Goal: Information Seeking & Learning: Learn about a topic

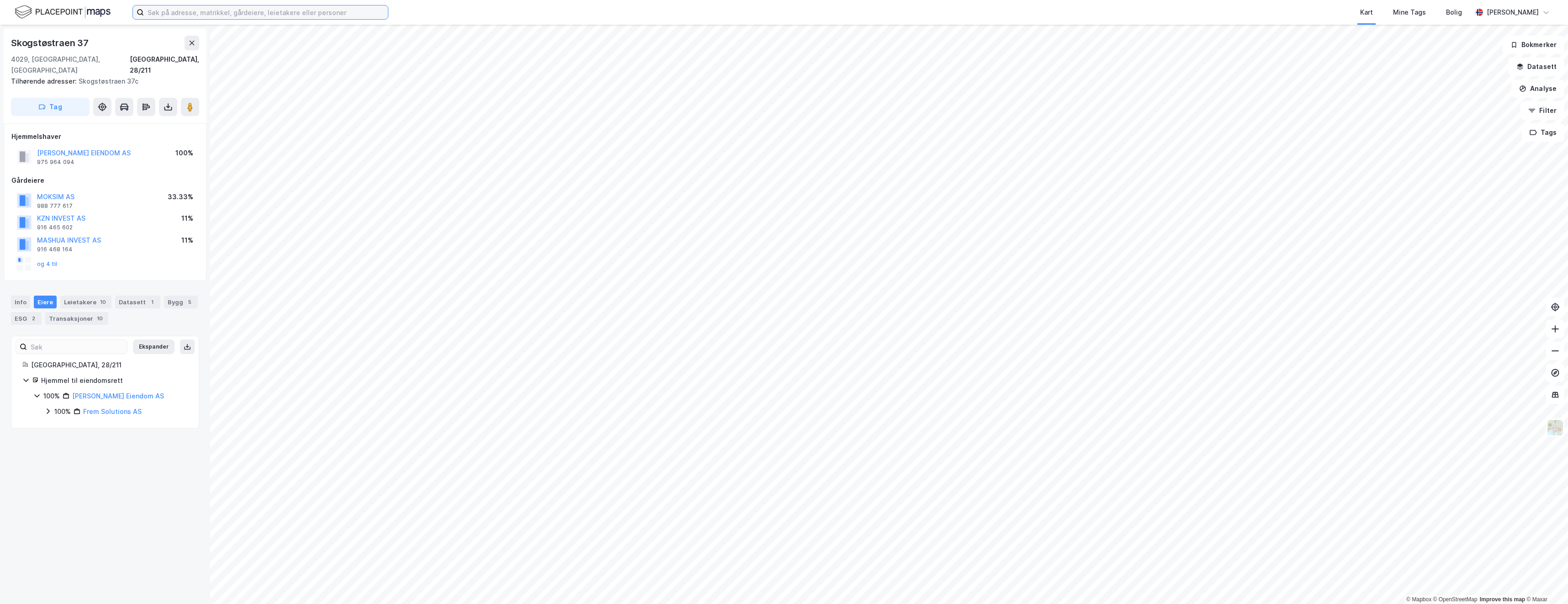
click at [239, 18] on input at bounding box center [265, 12] width 244 height 14
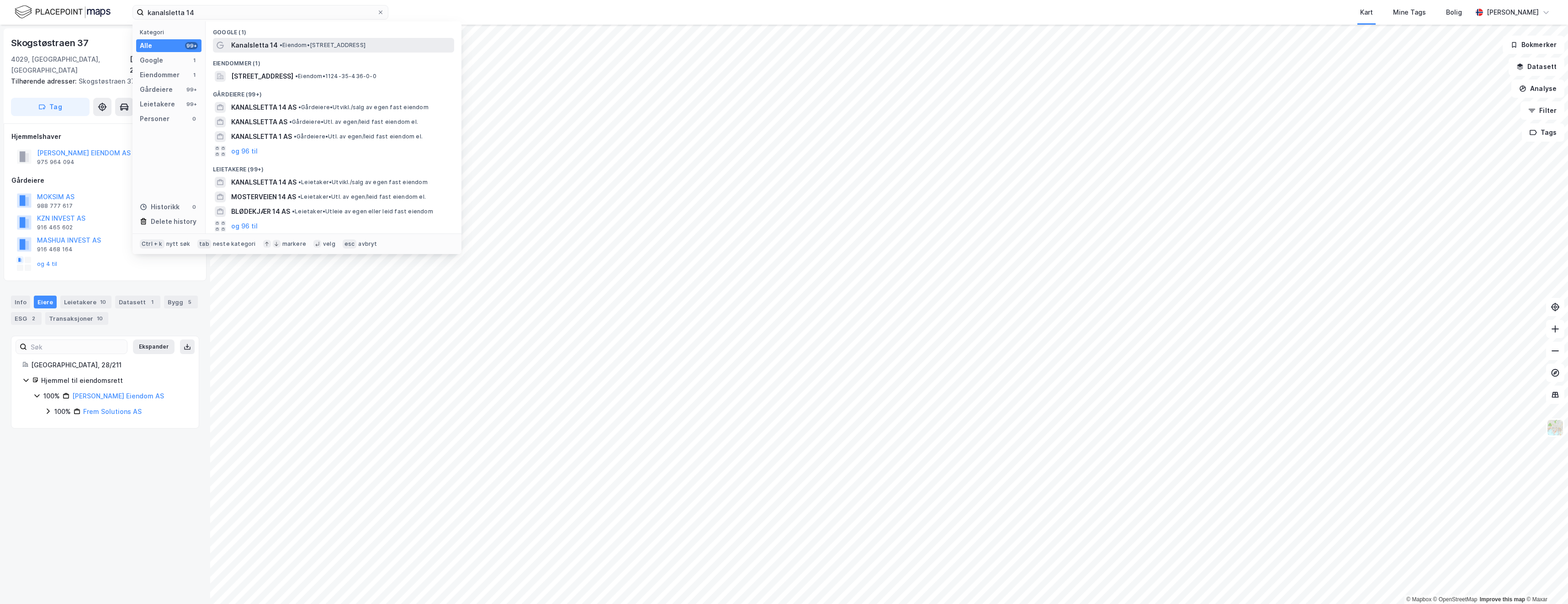
click at [243, 41] on span "Kanalsletta 14" at bounding box center [254, 45] width 47 height 11
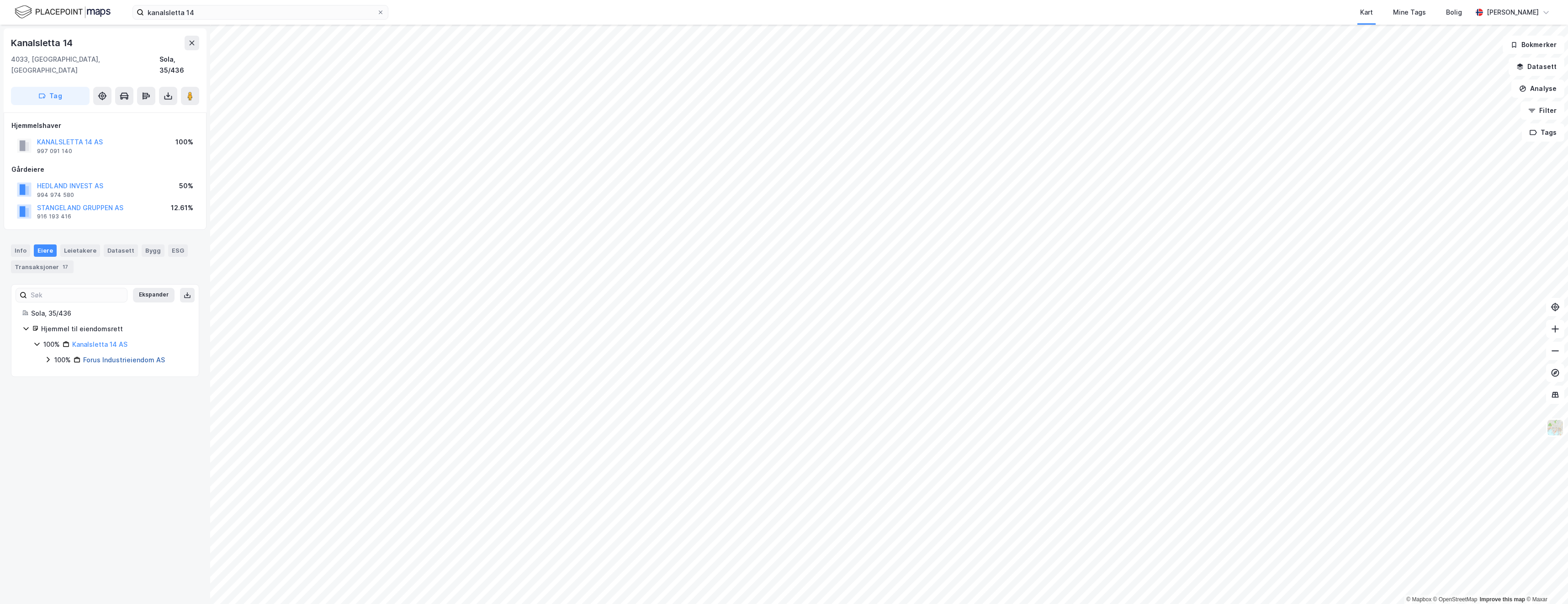
click at [119, 356] on link "Forus Industrieiendom AS" at bounding box center [124, 360] width 82 height 8
click at [111, 356] on link "Forus Industrieiendom AS" at bounding box center [124, 360] width 82 height 8
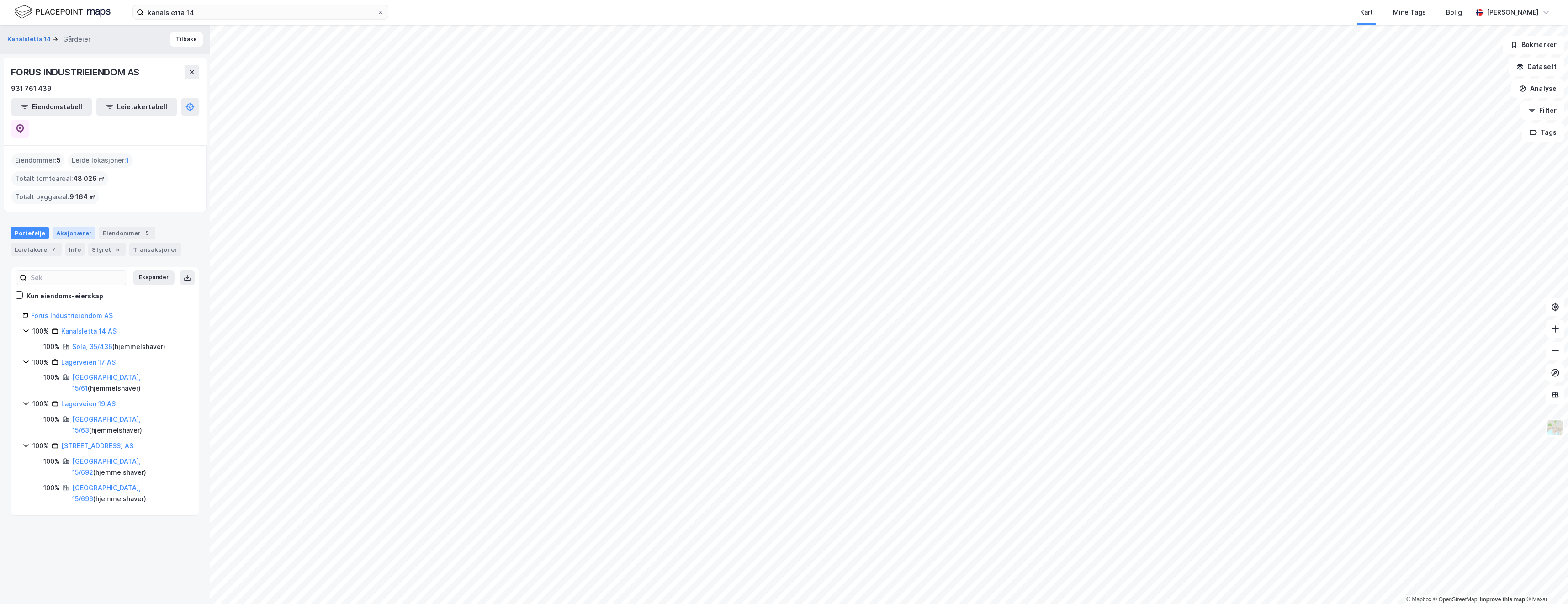
click at [74, 226] on div "Aksjonærer" at bounding box center [74, 233] width 43 height 13
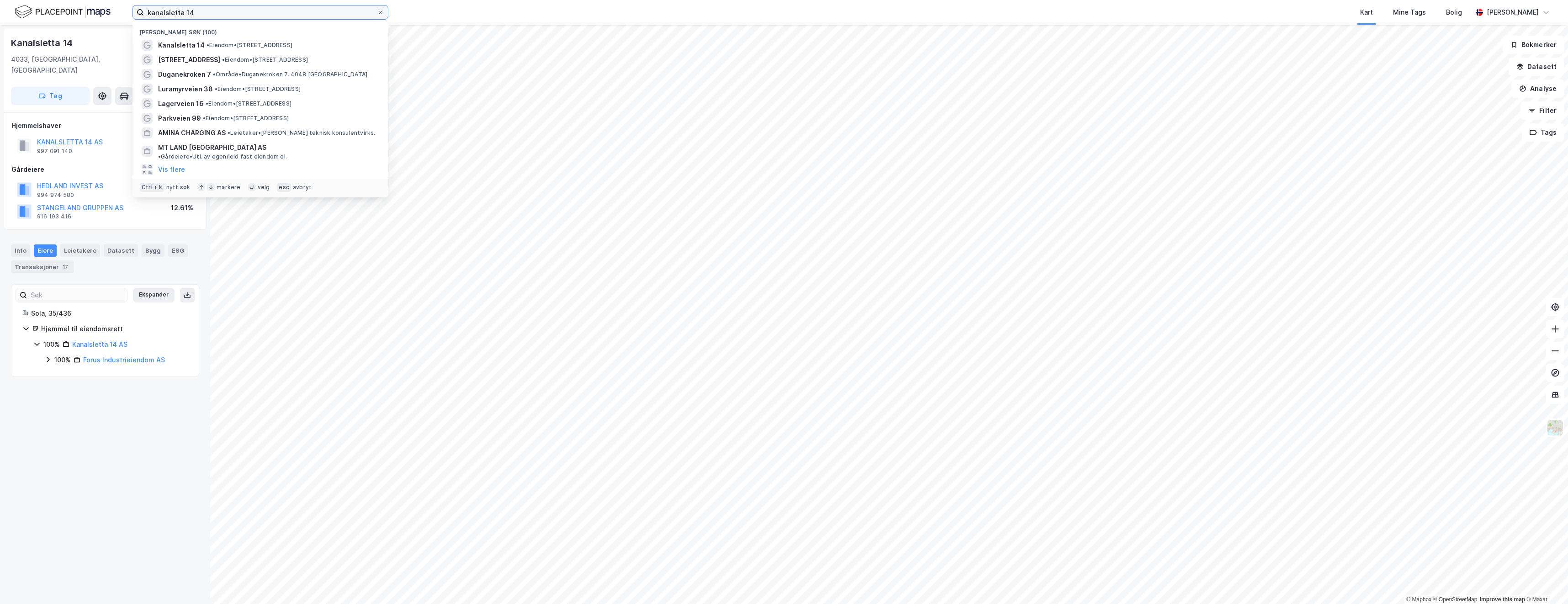
drag, startPoint x: 222, startPoint y: 12, endPoint x: 131, endPoint y: 21, distance: 91.4
click at [131, 21] on div "kanalsletta 14 Nylige søk (100) Kanalsletta 14 • Eiendom • [STREET_ADDRESS] • E…" at bounding box center [784, 12] width 1568 height 25
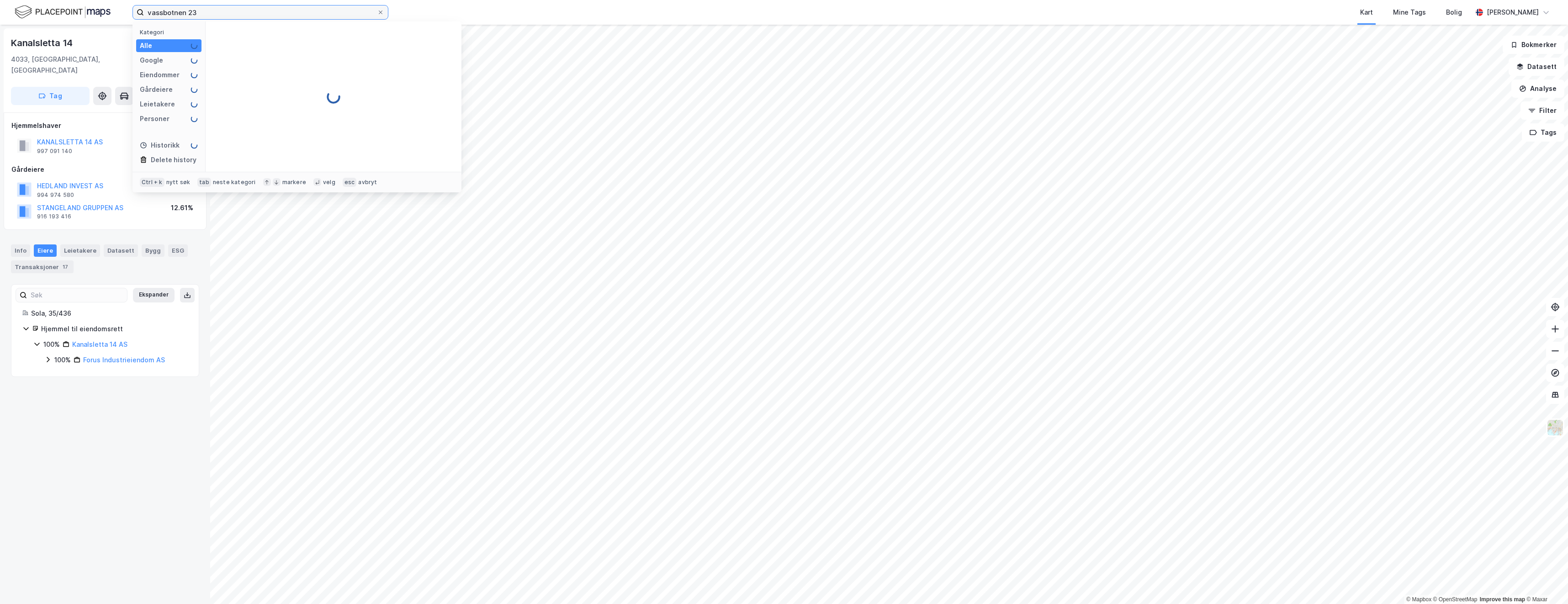
type input "vassbotnen 23"
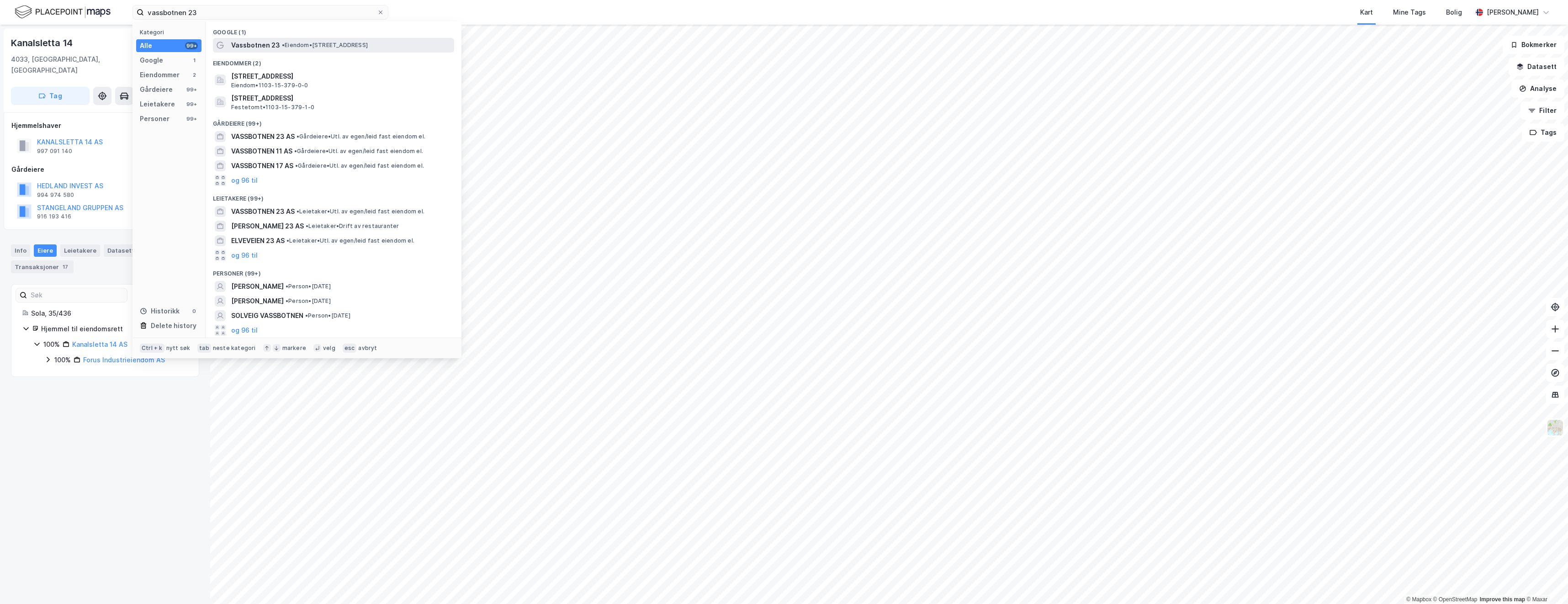
click at [303, 40] on div "Vassbotnen 23 • Eiendom • [STREET_ADDRESS]" at bounding box center [341, 45] width 221 height 11
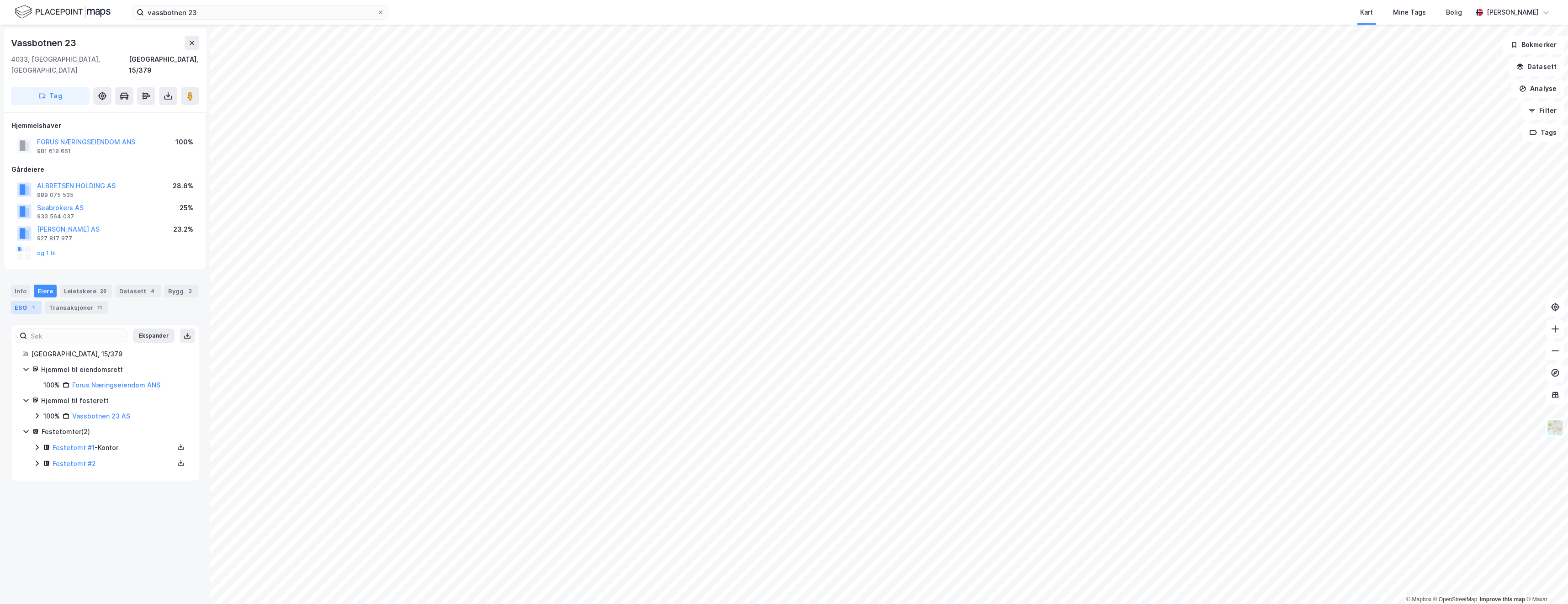
click at [29, 303] on div "1" at bounding box center [33, 307] width 9 height 9
